Goal: Task Accomplishment & Management: Manage account settings

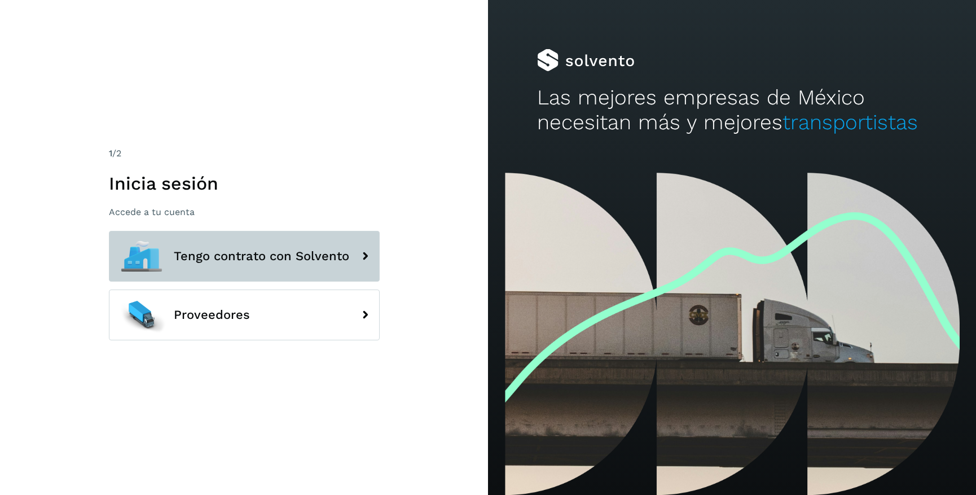
click at [204, 263] on button "Tengo contrato con Solvento" at bounding box center [244, 256] width 271 height 51
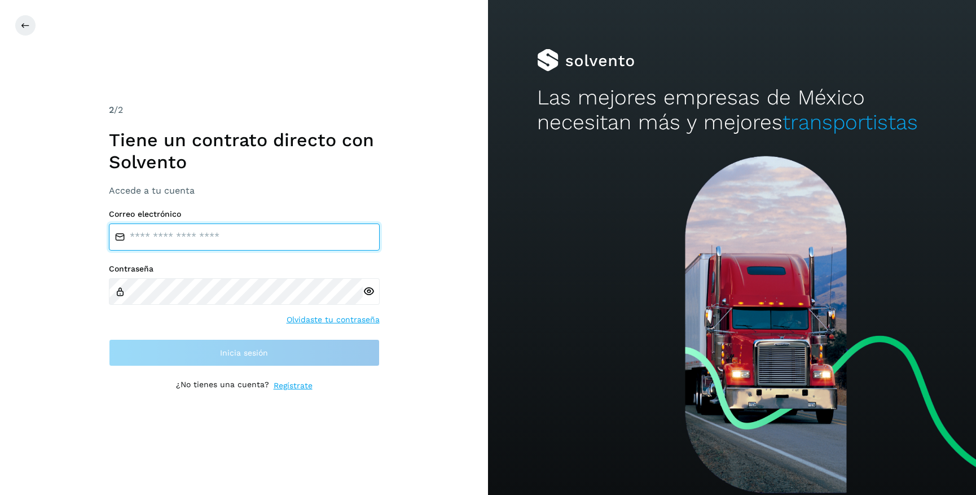
click at [246, 241] on input "email" at bounding box center [244, 236] width 271 height 27
type input "**********"
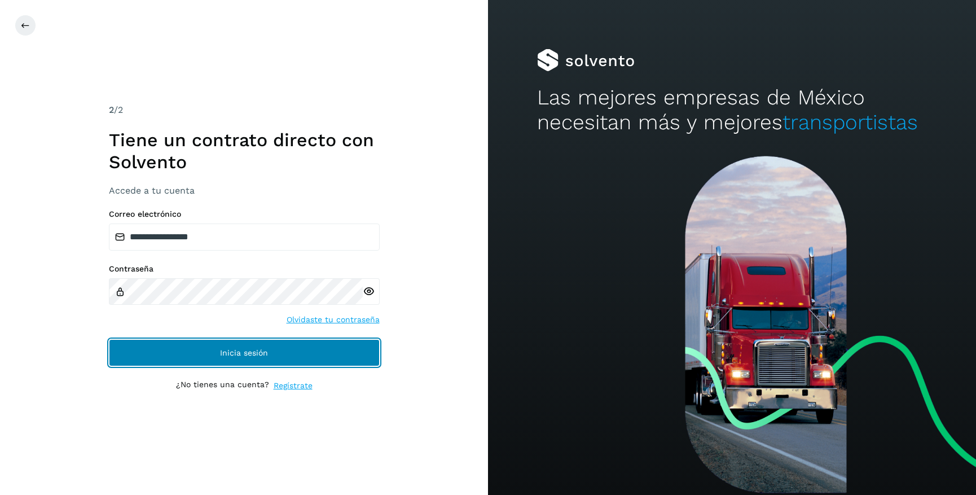
click at [281, 349] on button "Inicia sesión" at bounding box center [244, 352] width 271 height 27
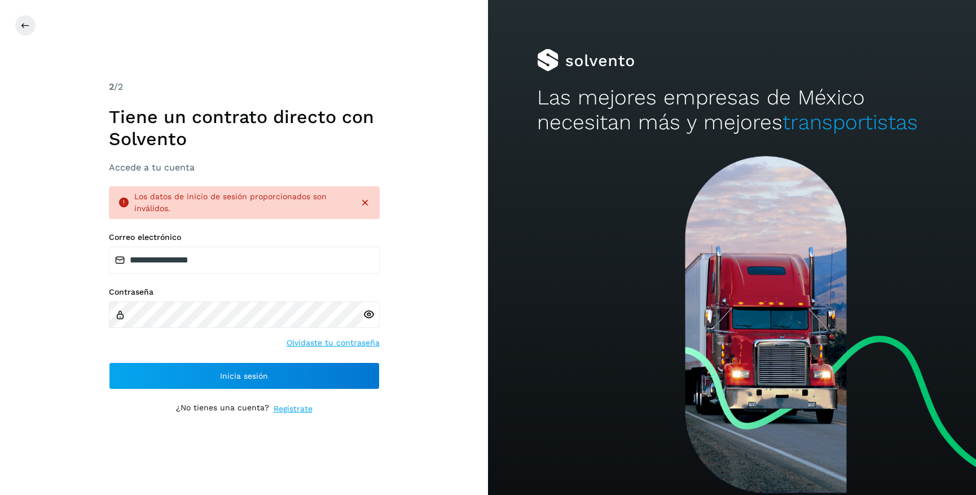
click at [367, 316] on icon at bounding box center [369, 314] width 12 height 12
click at [368, 202] on icon at bounding box center [364, 202] width 11 height 11
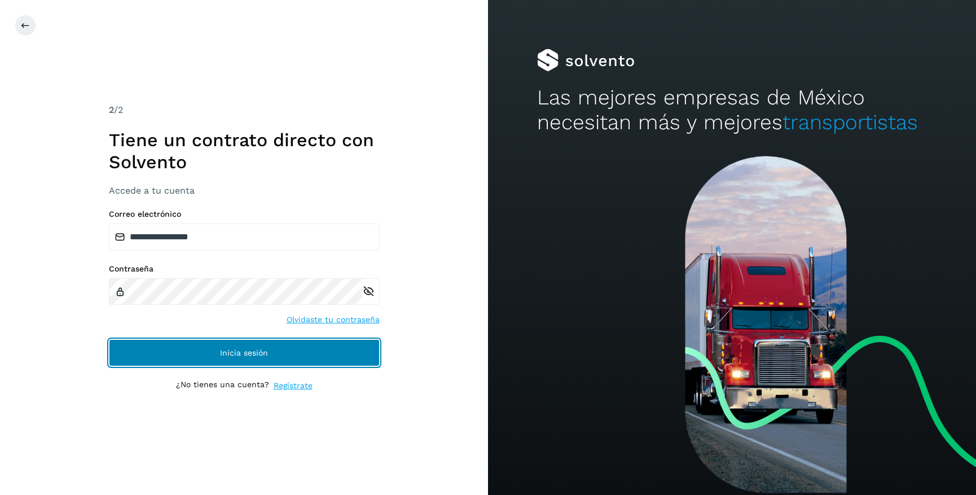
click at [292, 360] on button "Inicia sesión" at bounding box center [244, 352] width 271 height 27
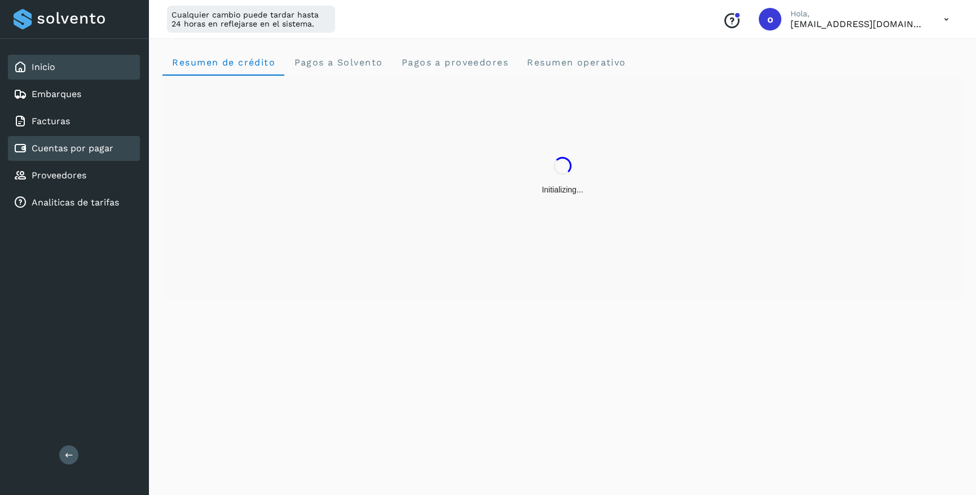
click at [105, 147] on link "Cuentas por pagar" at bounding box center [73, 148] width 82 height 11
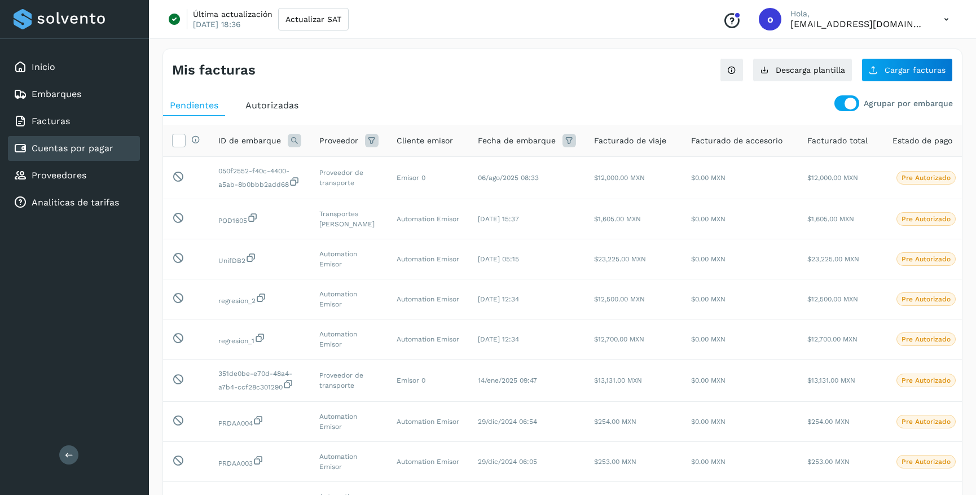
click at [277, 102] on span "Autorizadas" at bounding box center [271, 105] width 53 height 11
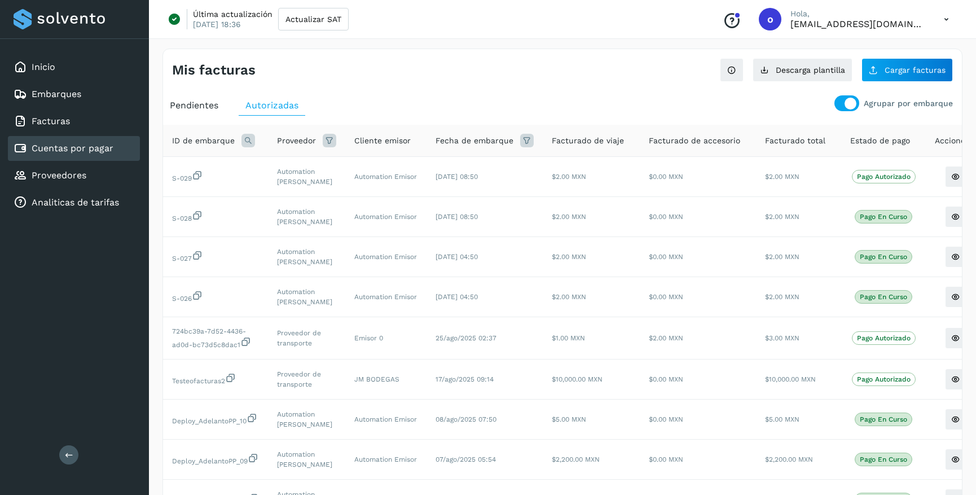
click at [191, 108] on span "Pendientes" at bounding box center [194, 105] width 49 height 11
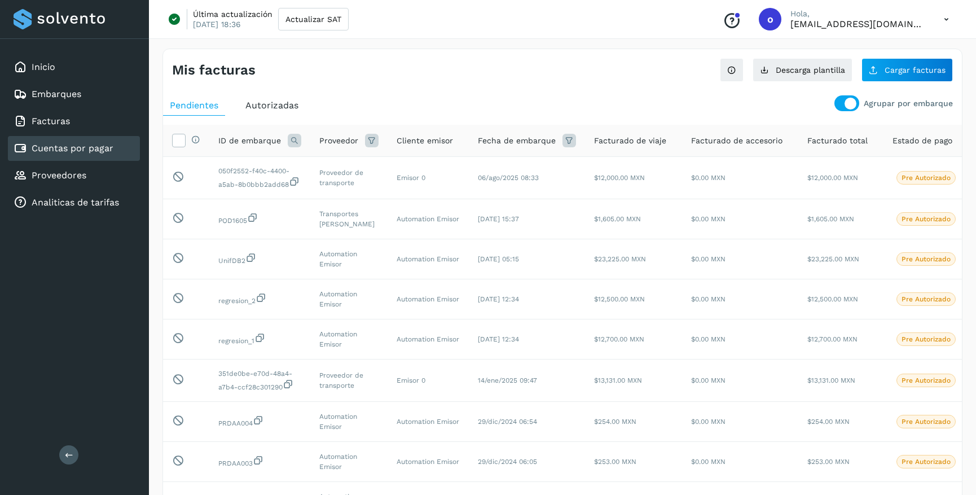
click at [96, 149] on link "Cuentas por pagar" at bounding box center [73, 148] width 82 height 11
click at [887, 69] on span "Cargar facturas" at bounding box center [914, 70] width 61 height 8
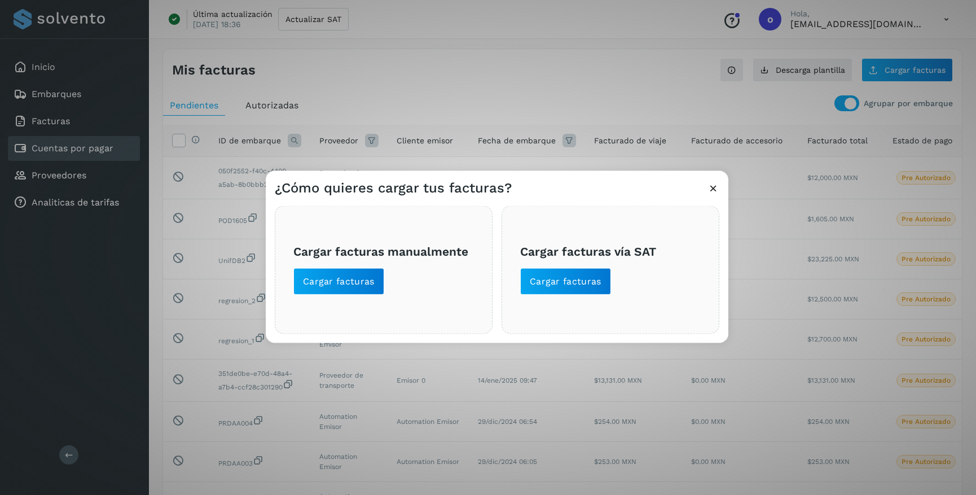
click at [347, 298] on div "Cargar facturas manualmente Cargar facturas" at bounding box center [384, 269] width 218 height 128
click at [356, 284] on span "Cargar facturas" at bounding box center [339, 281] width 72 height 12
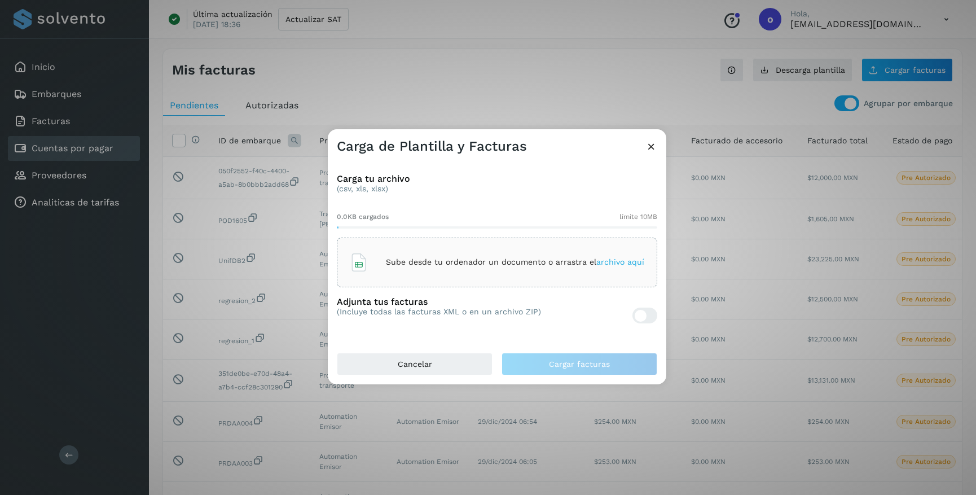
click at [625, 265] on span "archivo aquí" at bounding box center [620, 261] width 48 height 9
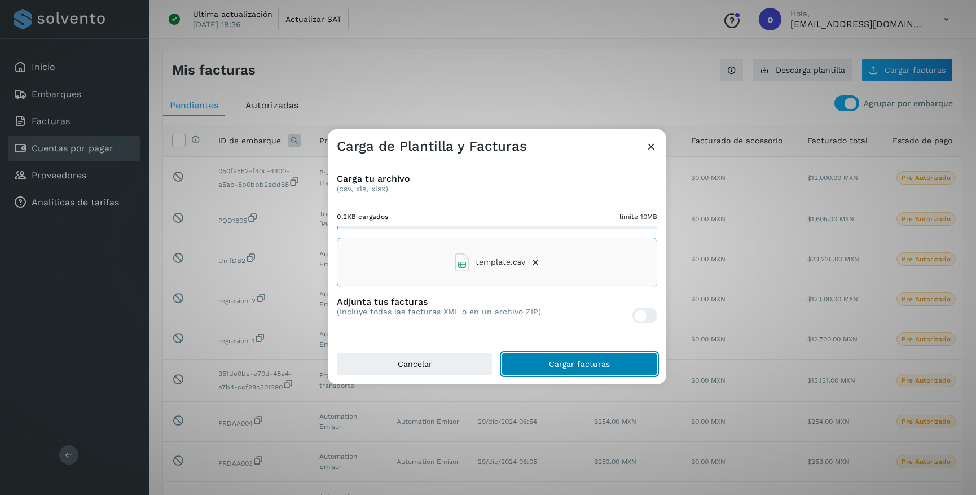
click at [605, 360] on span "Cargar facturas" at bounding box center [579, 364] width 61 height 8
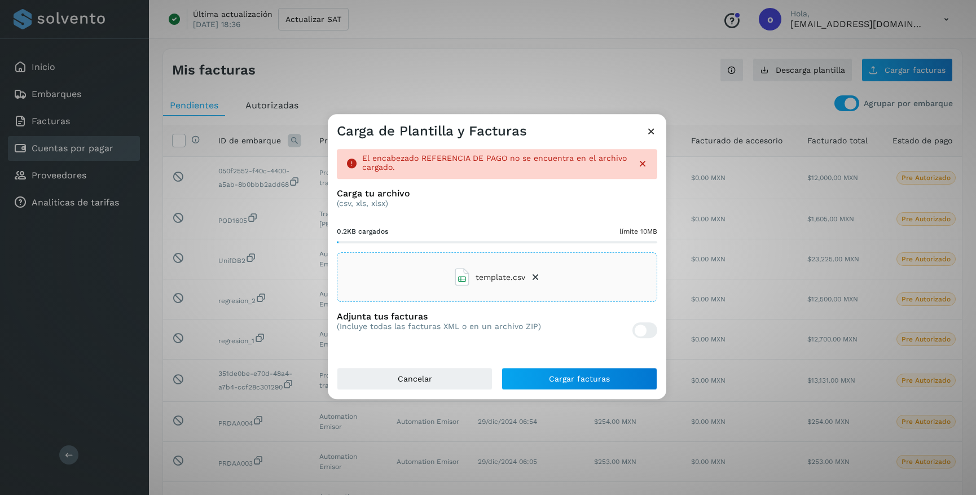
click at [537, 278] on icon at bounding box center [535, 276] width 11 height 11
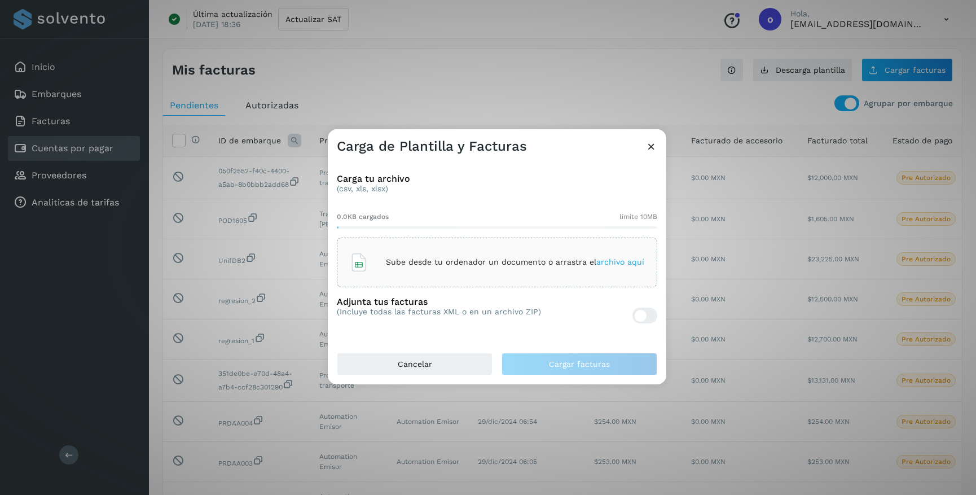
click at [604, 261] on span "archivo aquí" at bounding box center [620, 261] width 48 height 9
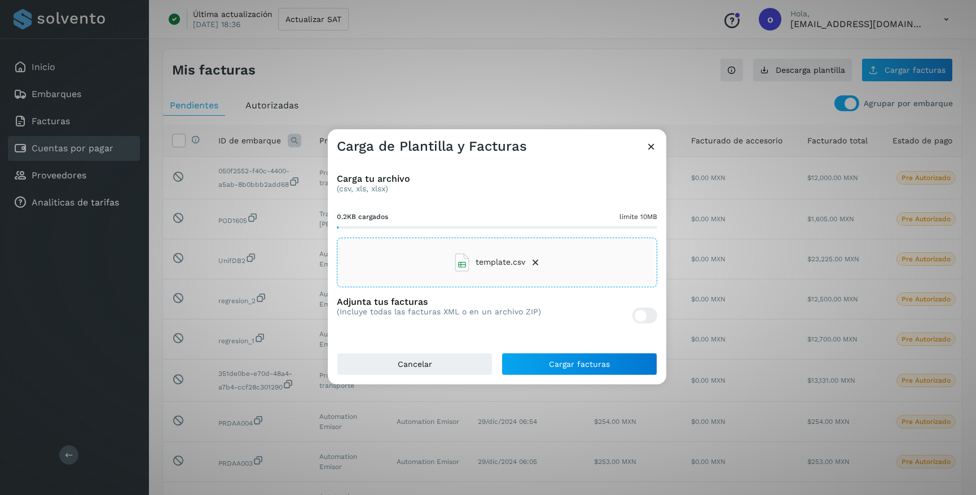
click at [536, 263] on icon at bounding box center [535, 262] width 11 height 11
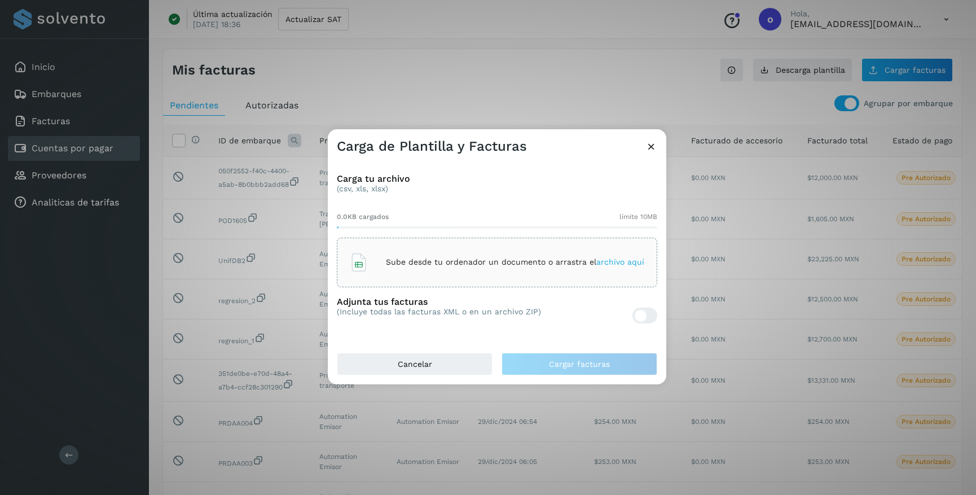
click at [613, 262] on span "archivo aquí" at bounding box center [620, 261] width 48 height 9
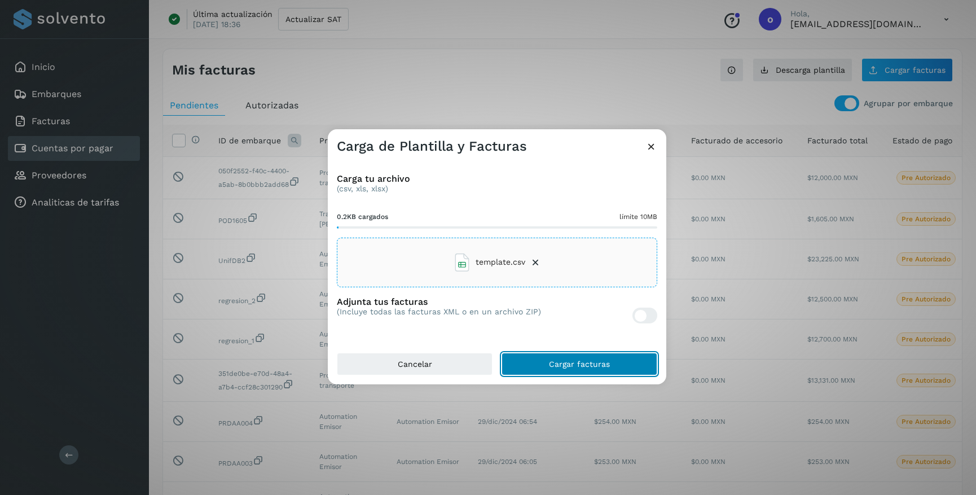
click at [587, 366] on span "Cargar facturas" at bounding box center [579, 364] width 61 height 8
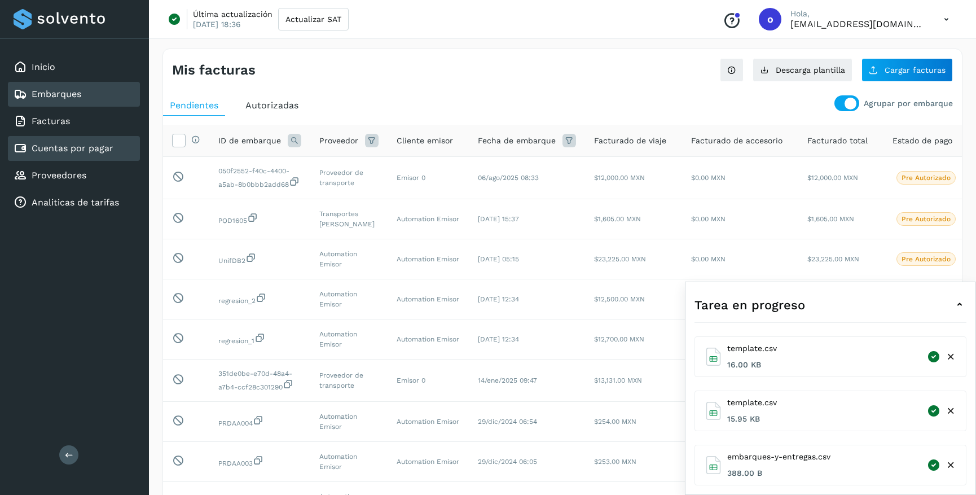
click at [77, 94] on link "Embarques" at bounding box center [57, 94] width 50 height 11
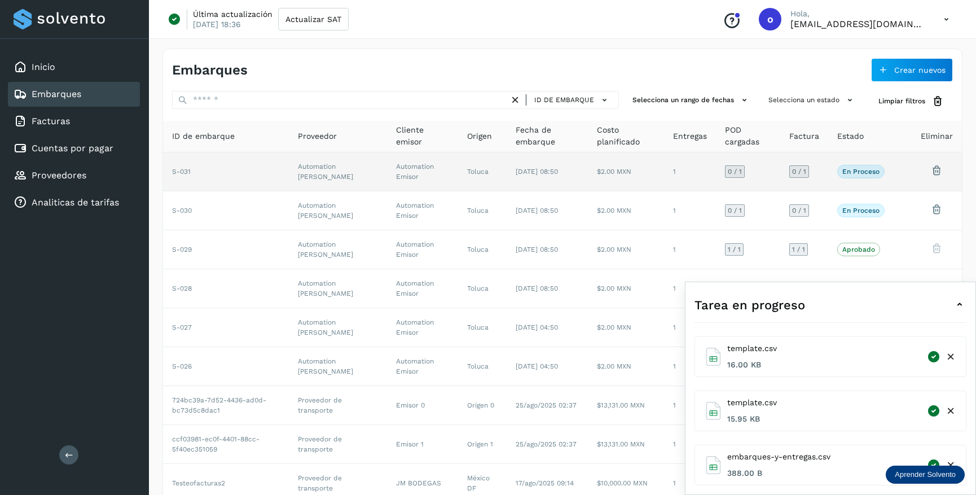
click at [360, 174] on td "Automation [PERSON_NAME]" at bounding box center [338, 171] width 98 height 39
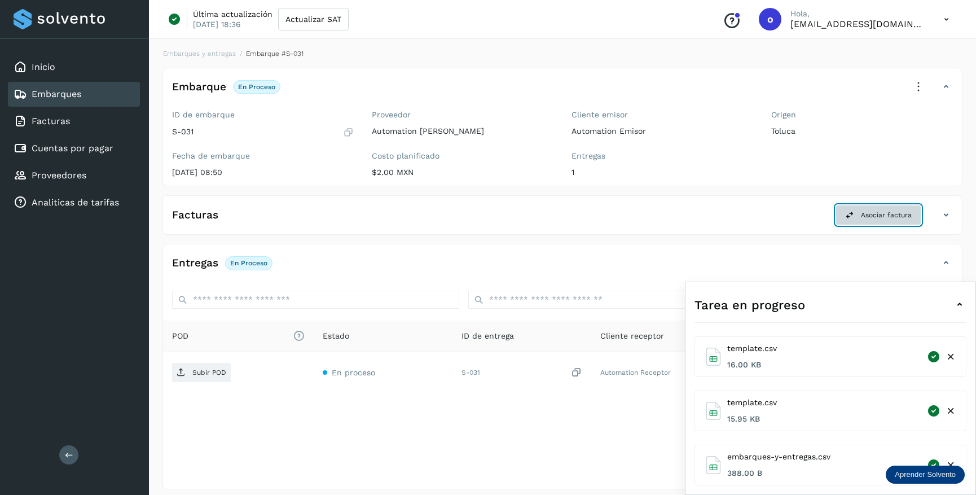
click at [871, 210] on span "Asociar factura" at bounding box center [886, 215] width 51 height 10
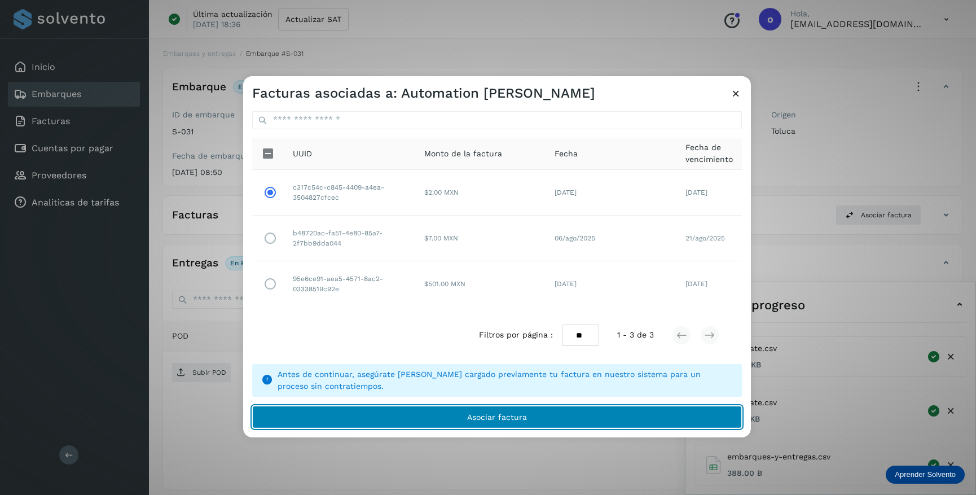
click at [395, 417] on button "Asociar factura" at bounding box center [497, 417] width 490 height 23
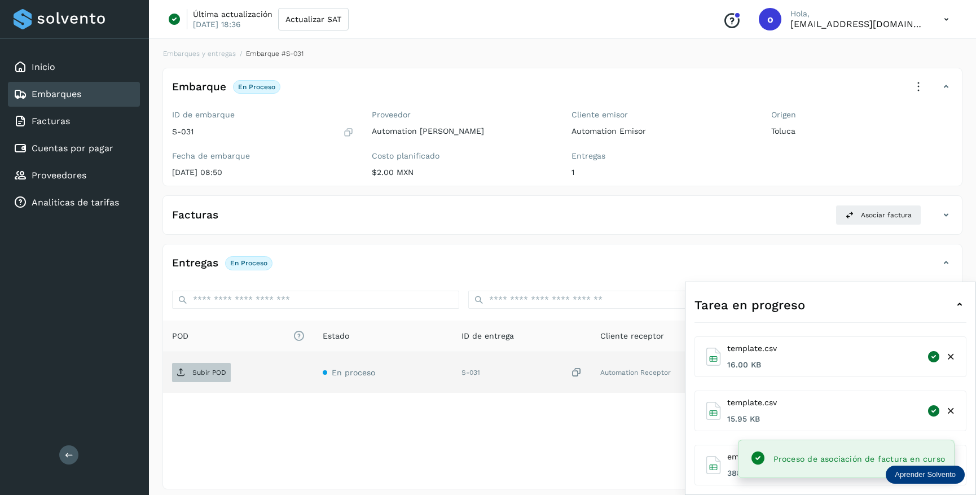
click at [205, 376] on span "Subir POD" at bounding box center [201, 372] width 59 height 18
